Goal: Information Seeking & Learning: Learn about a topic

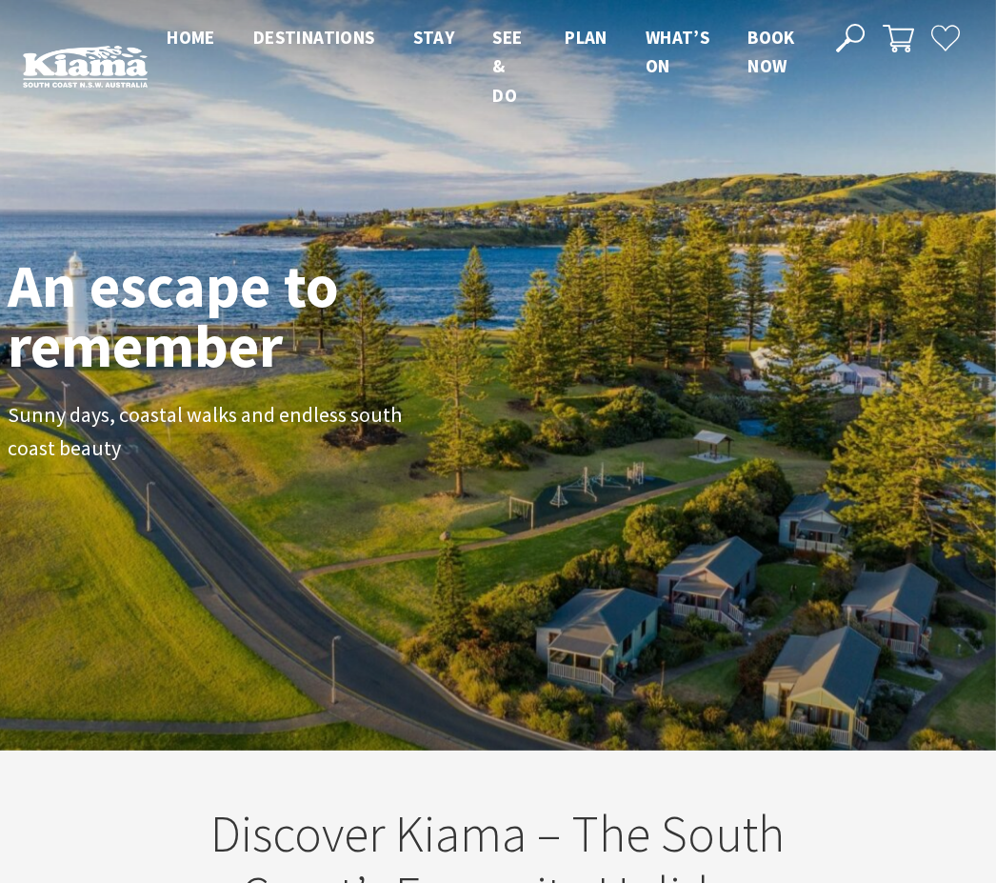
scroll to position [298, 982]
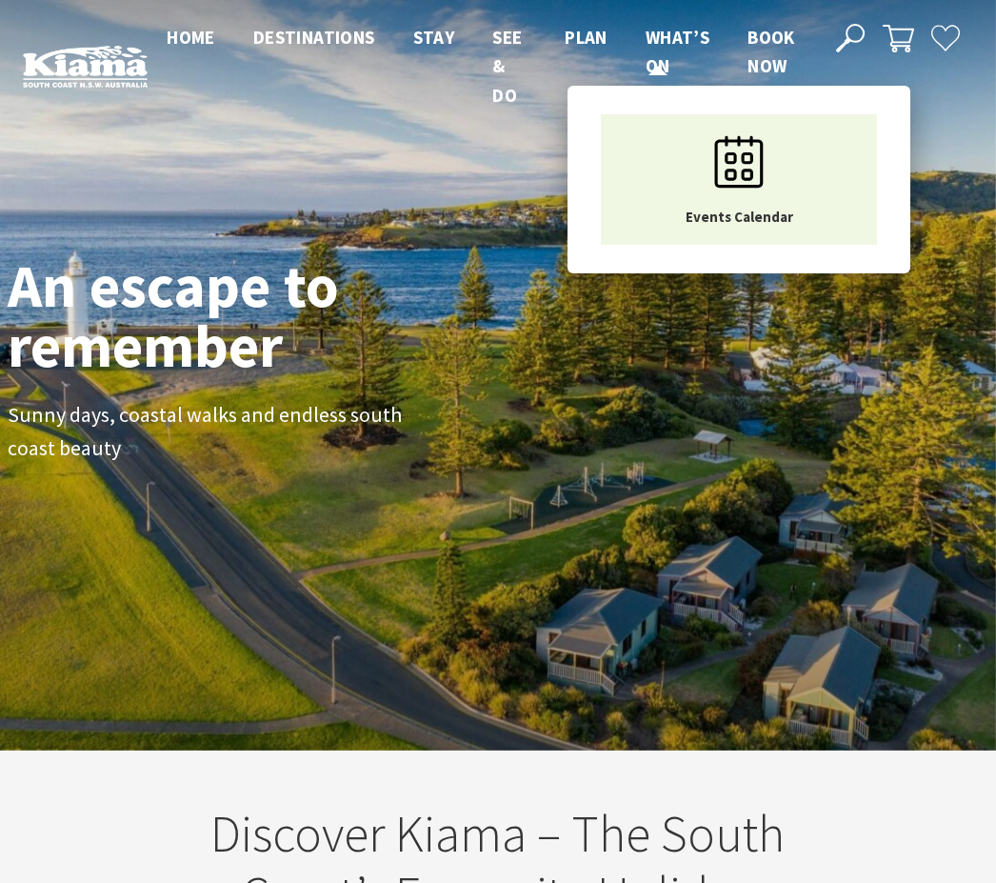
click at [651, 48] on span "What’s On" at bounding box center [678, 51] width 64 height 51
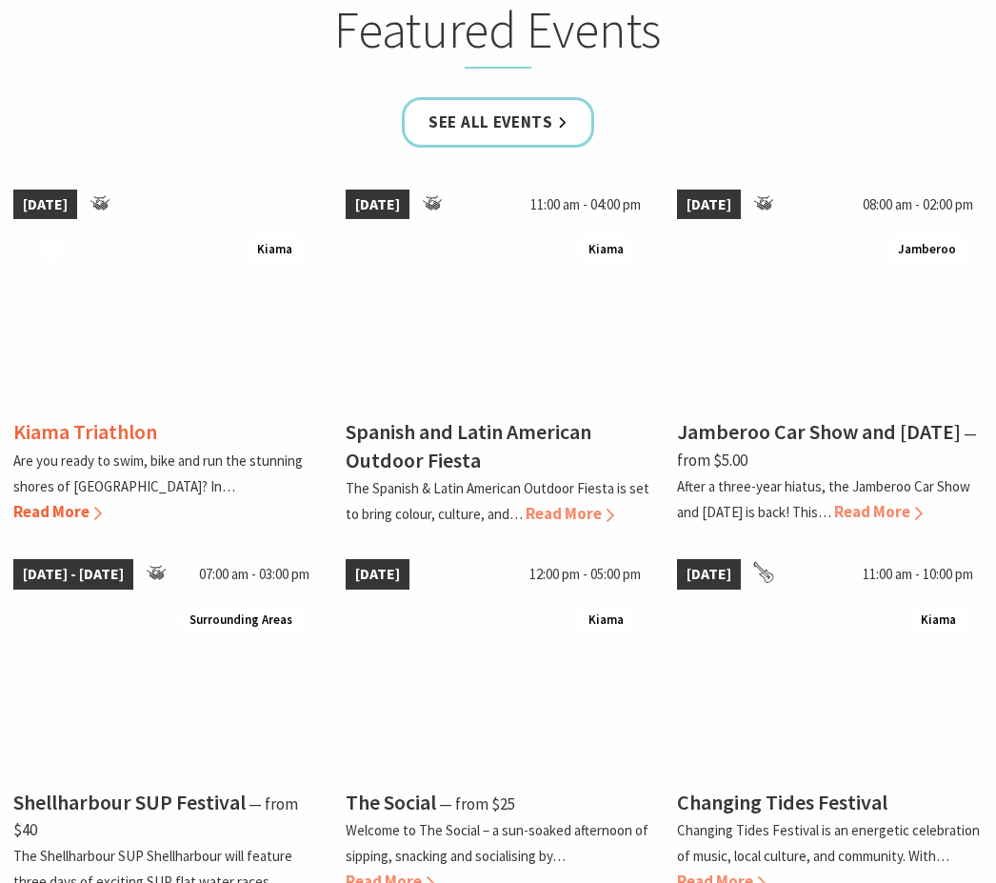
scroll to position [1237, 0]
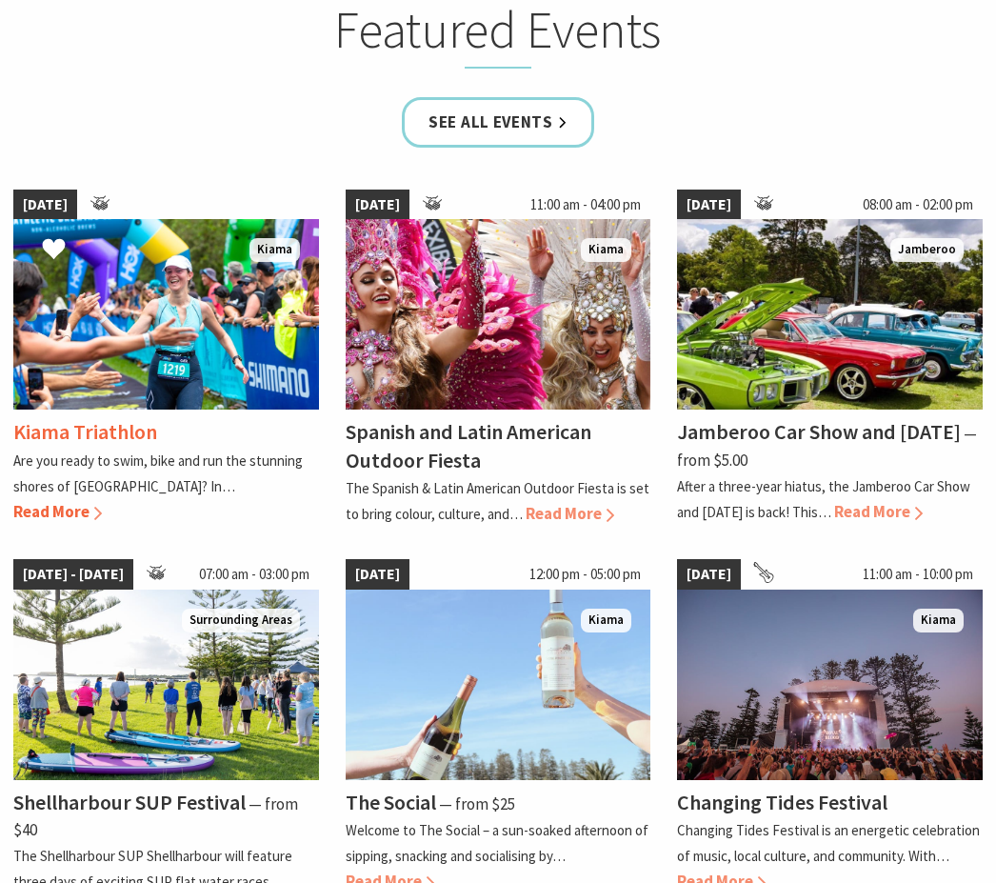
click at [102, 511] on span "Read More" at bounding box center [57, 511] width 89 height 21
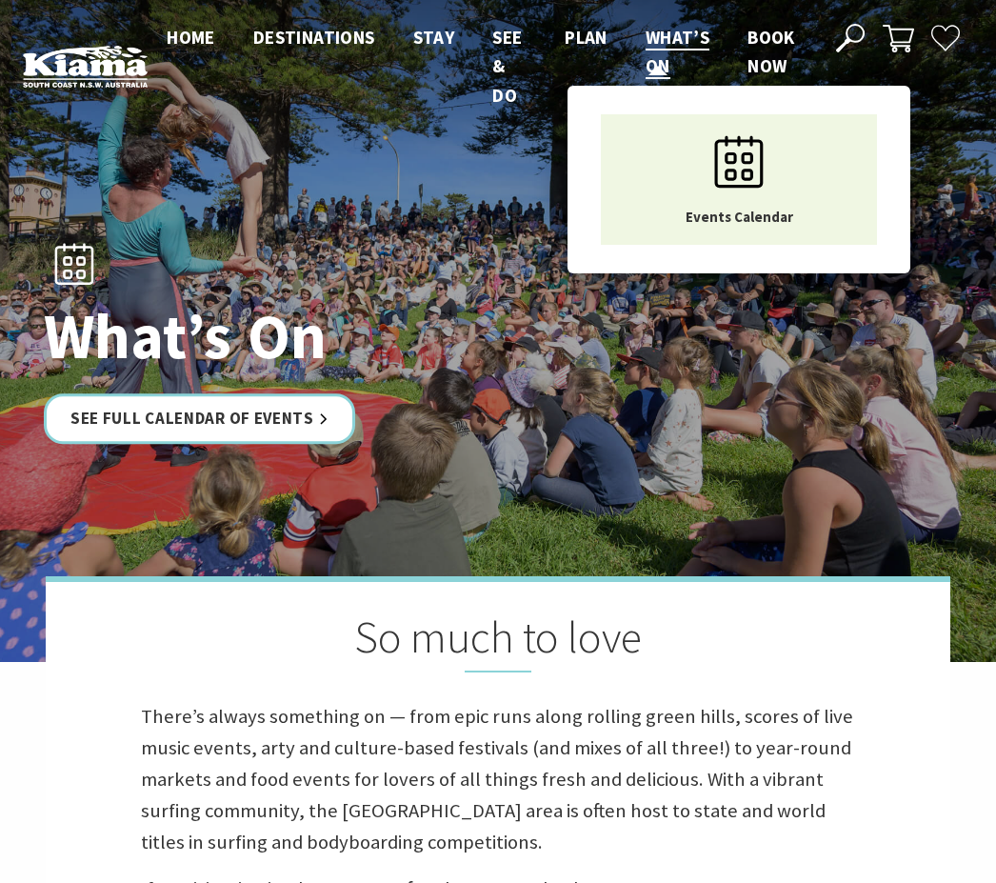
click at [664, 49] on link "What’s On" at bounding box center [678, 52] width 64 height 53
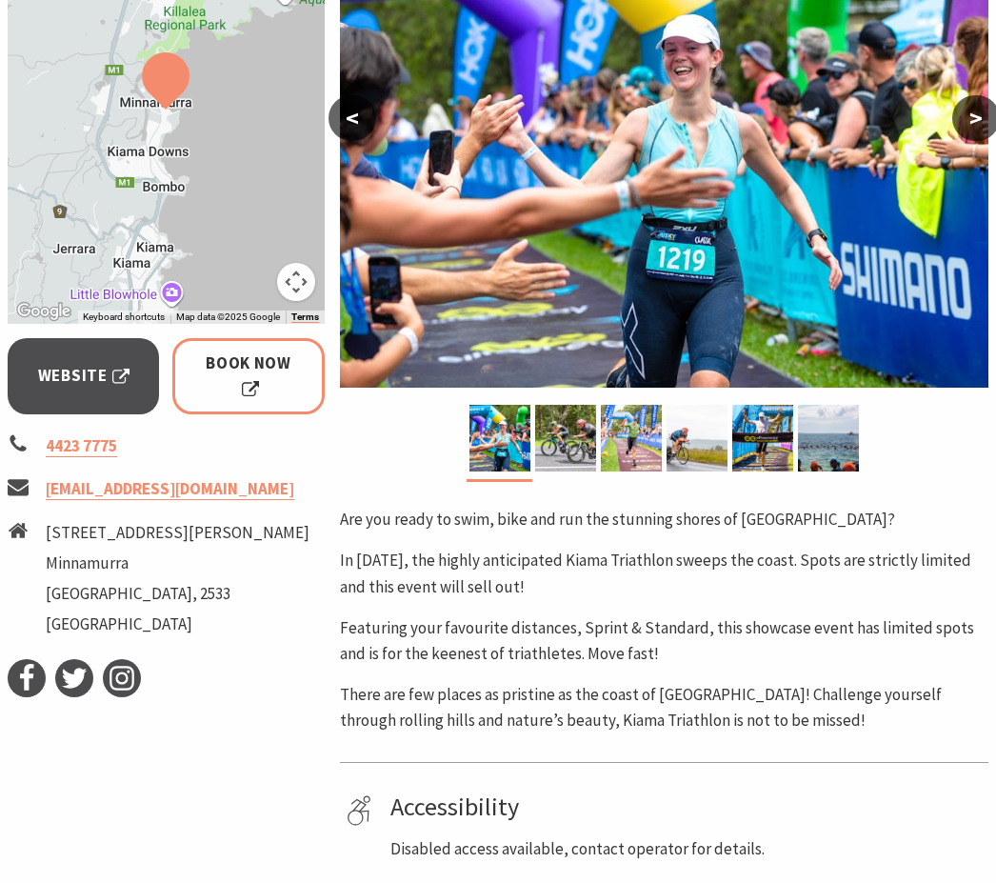
scroll to position [449, 0]
click at [827, 438] on img at bounding box center [828, 438] width 61 height 67
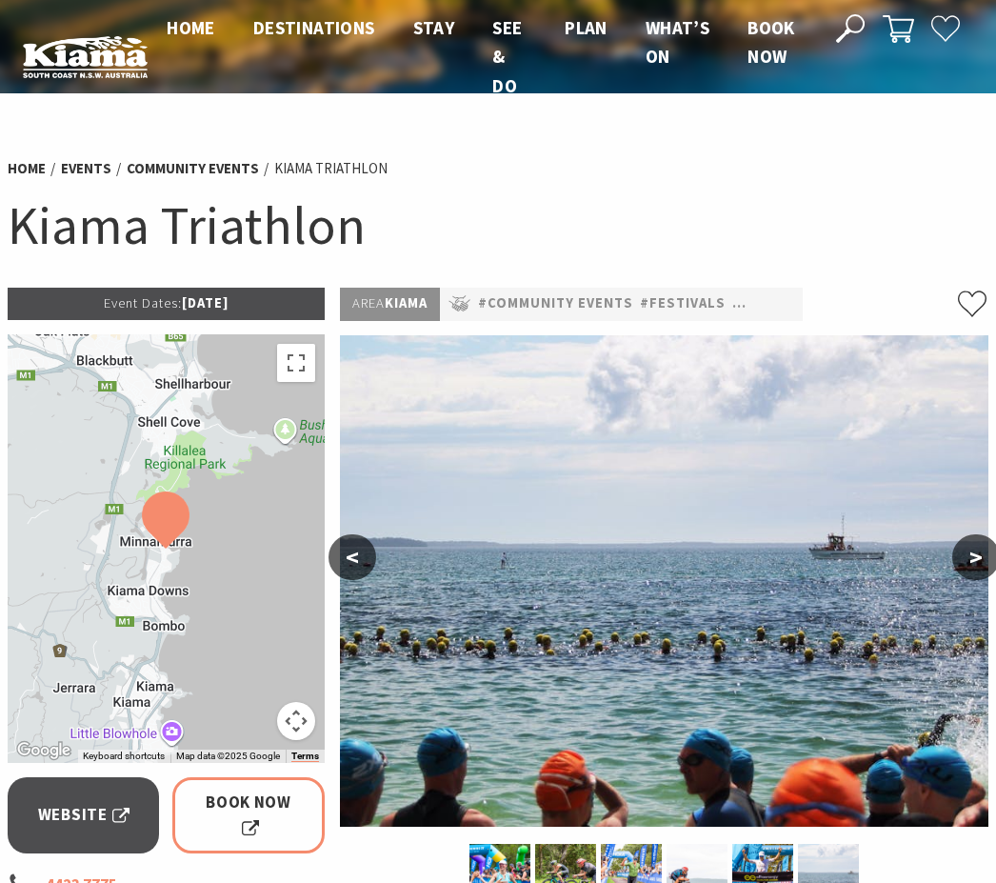
scroll to position [0, 0]
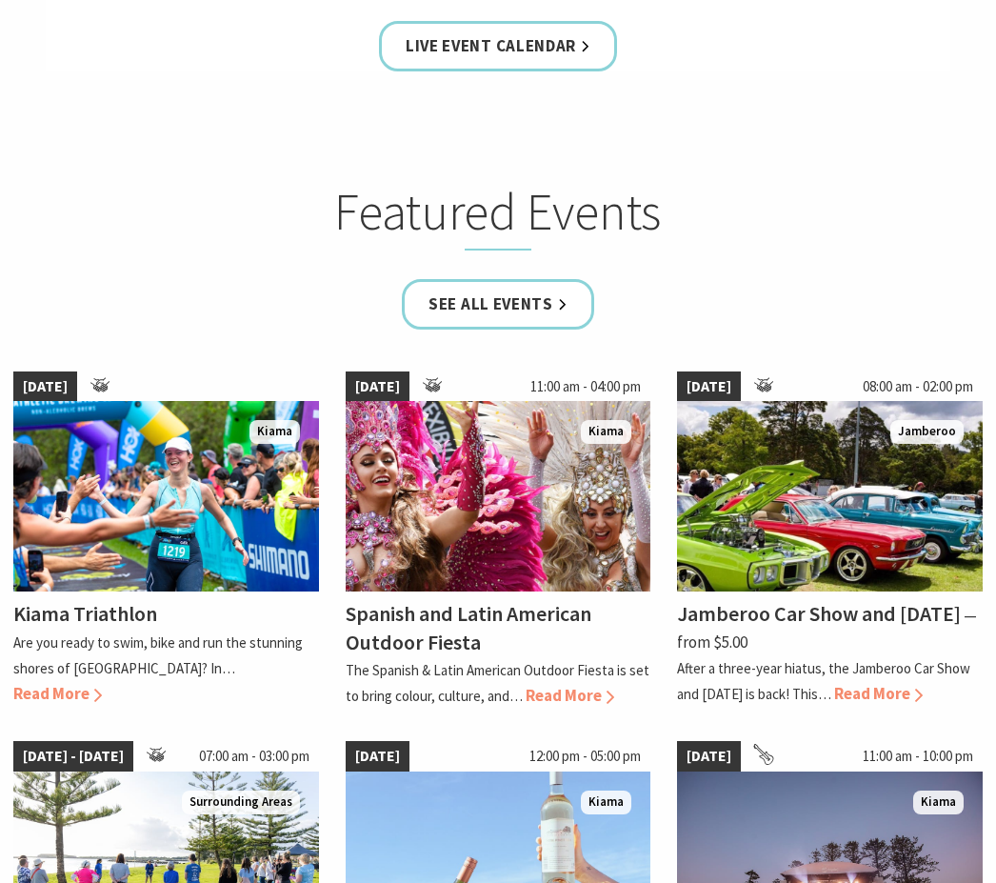
scroll to position [1055, 0]
click at [170, 707] on div "Kiama Triathlon Are you ready to swim, bike and run the stunning shores of [GEO…" at bounding box center [166, 648] width 306 height 115
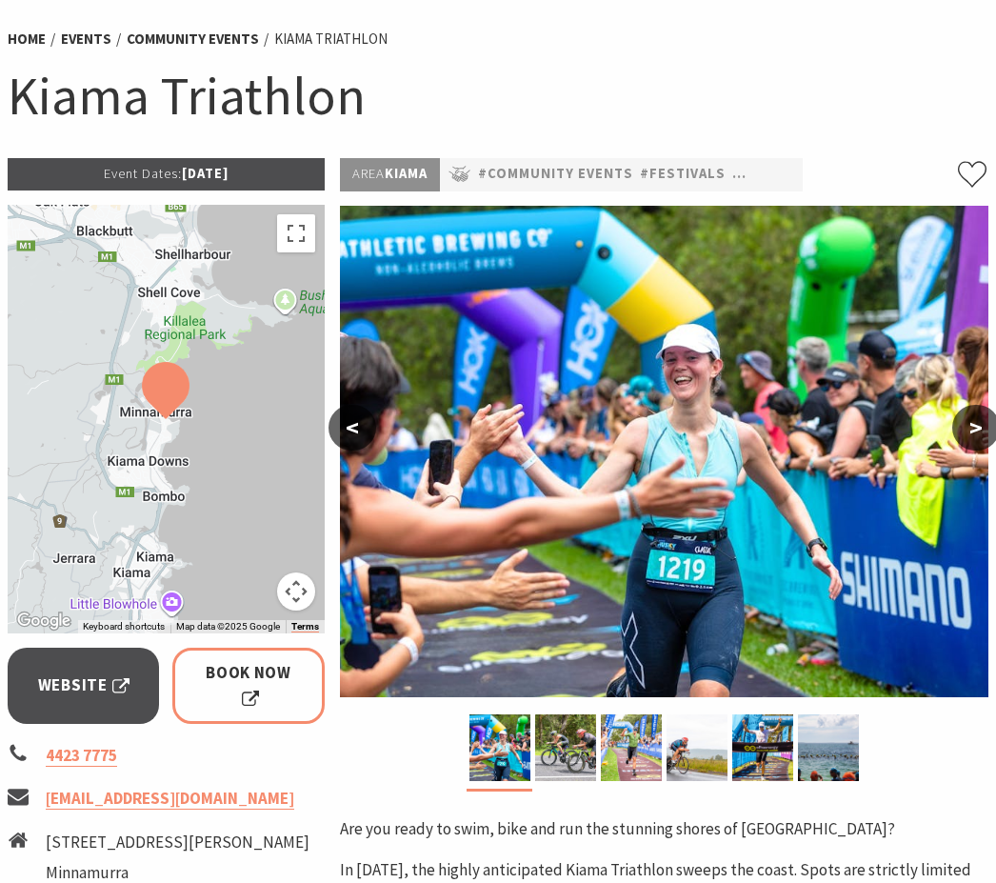
scroll to position [164, 0]
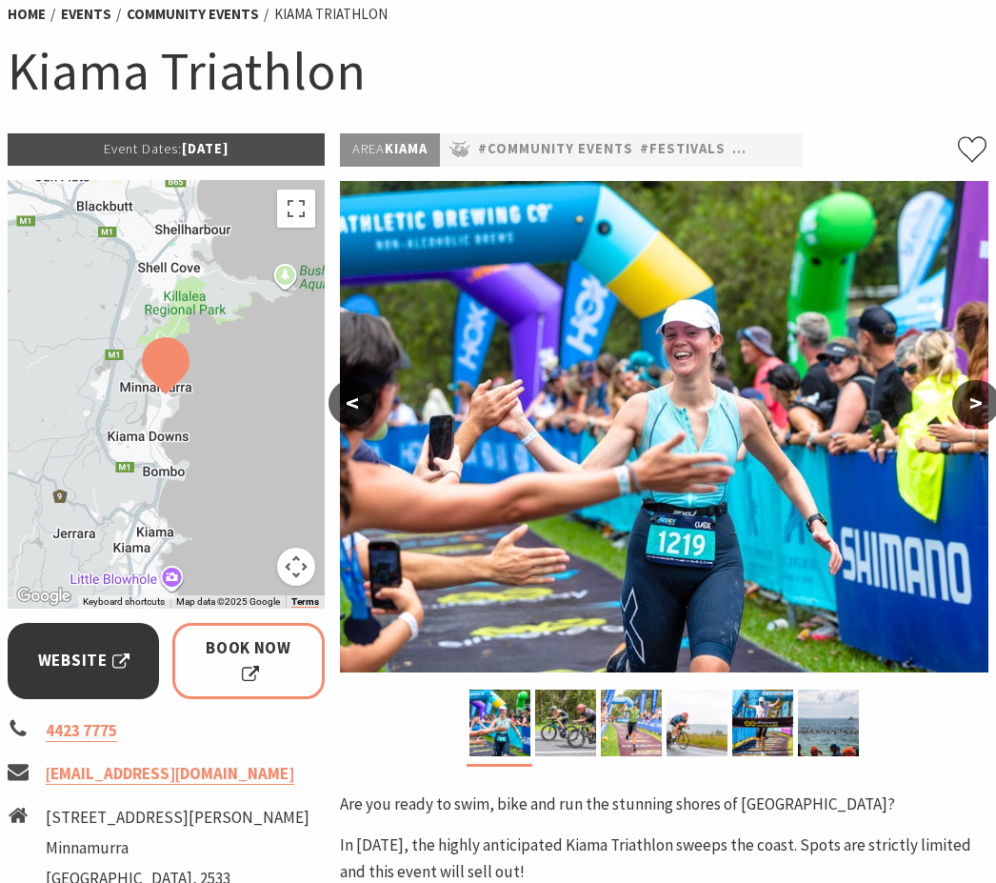
click at [75, 659] on span "Website" at bounding box center [83, 661] width 91 height 26
